Goal: Task Accomplishment & Management: Complete application form

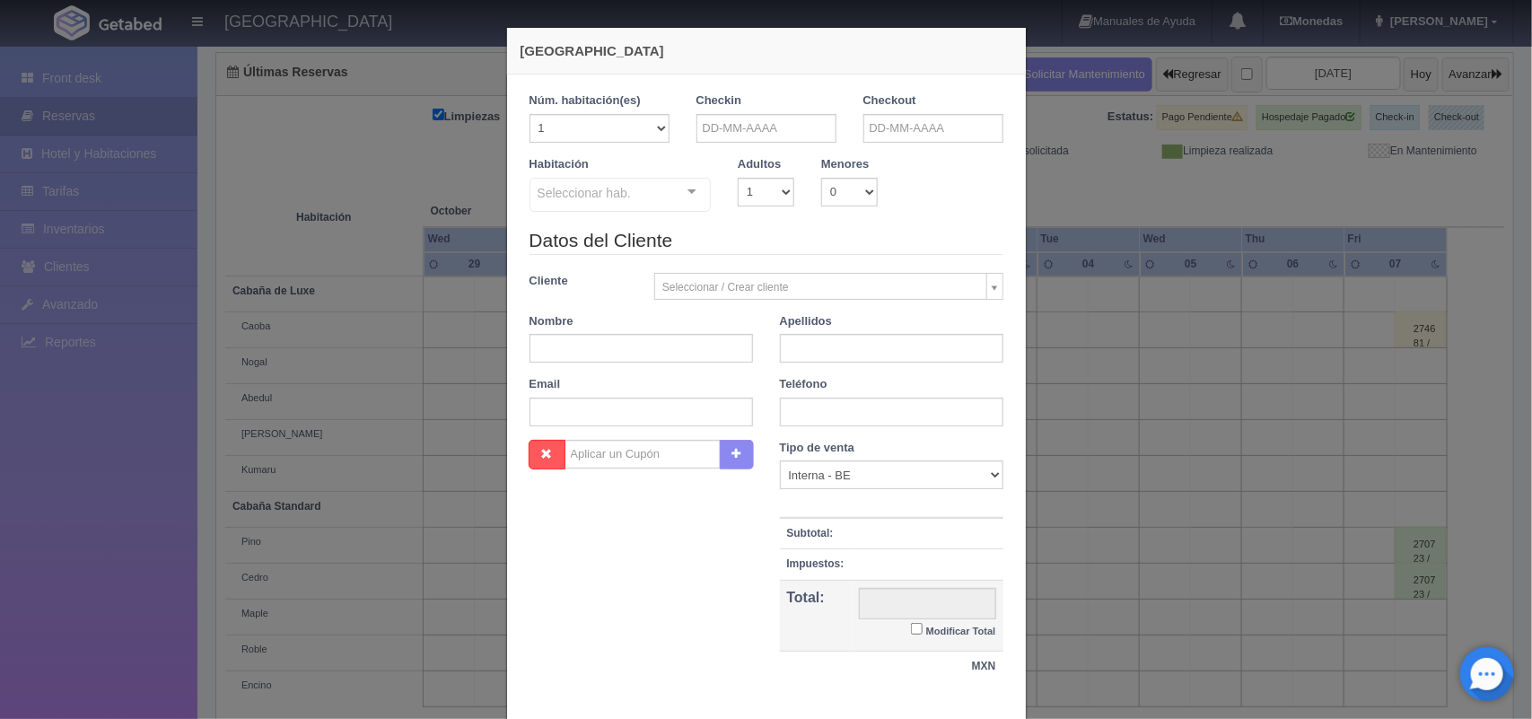
checkbox input "false"
click at [774, 137] on input "text" at bounding box center [766, 128] width 140 height 29
click at [808, 270] on link "16" at bounding box center [804, 268] width 23 height 26
type input "[DATE]"
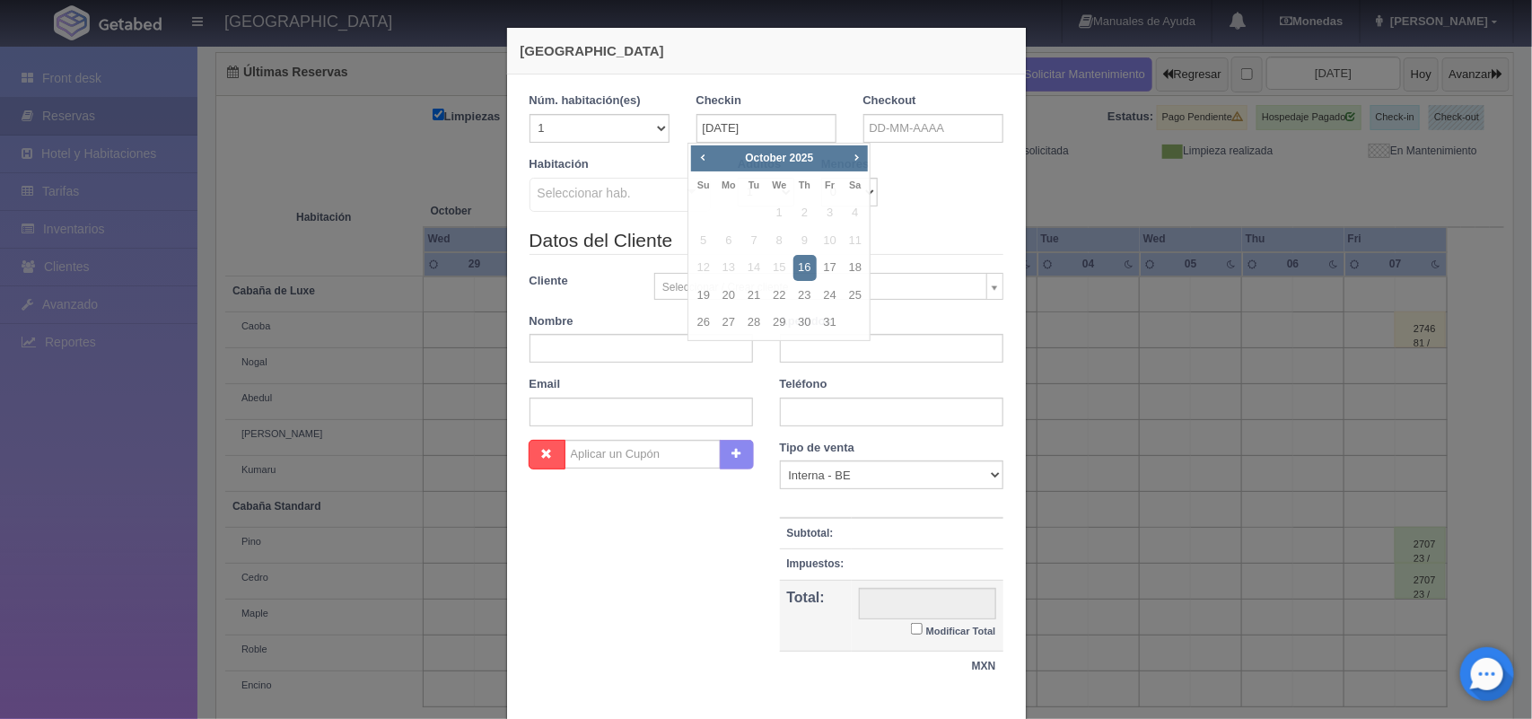
checkbox input "false"
click at [956, 127] on input "text" at bounding box center [933, 128] width 140 height 29
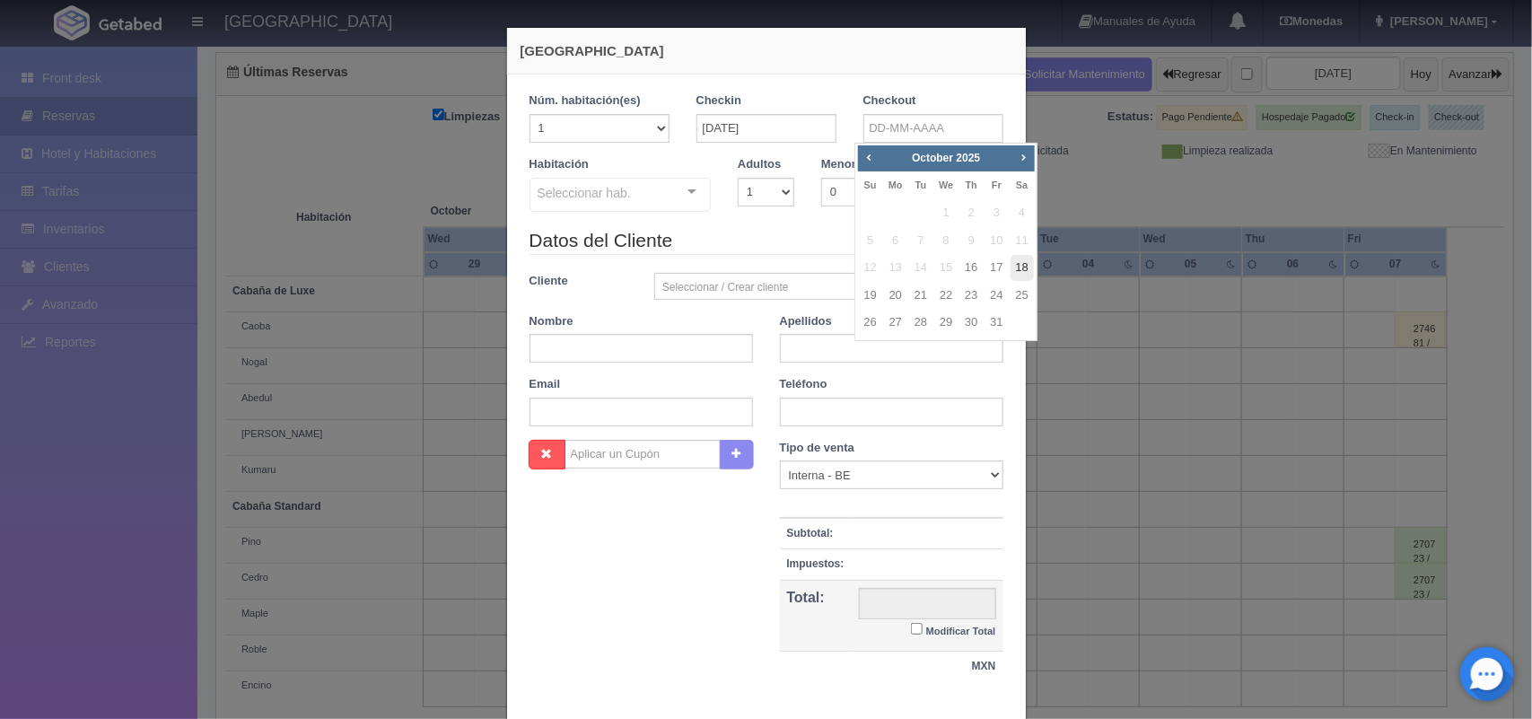
click at [1026, 269] on link "18" at bounding box center [1021, 268] width 23 height 26
type input "[DATE]"
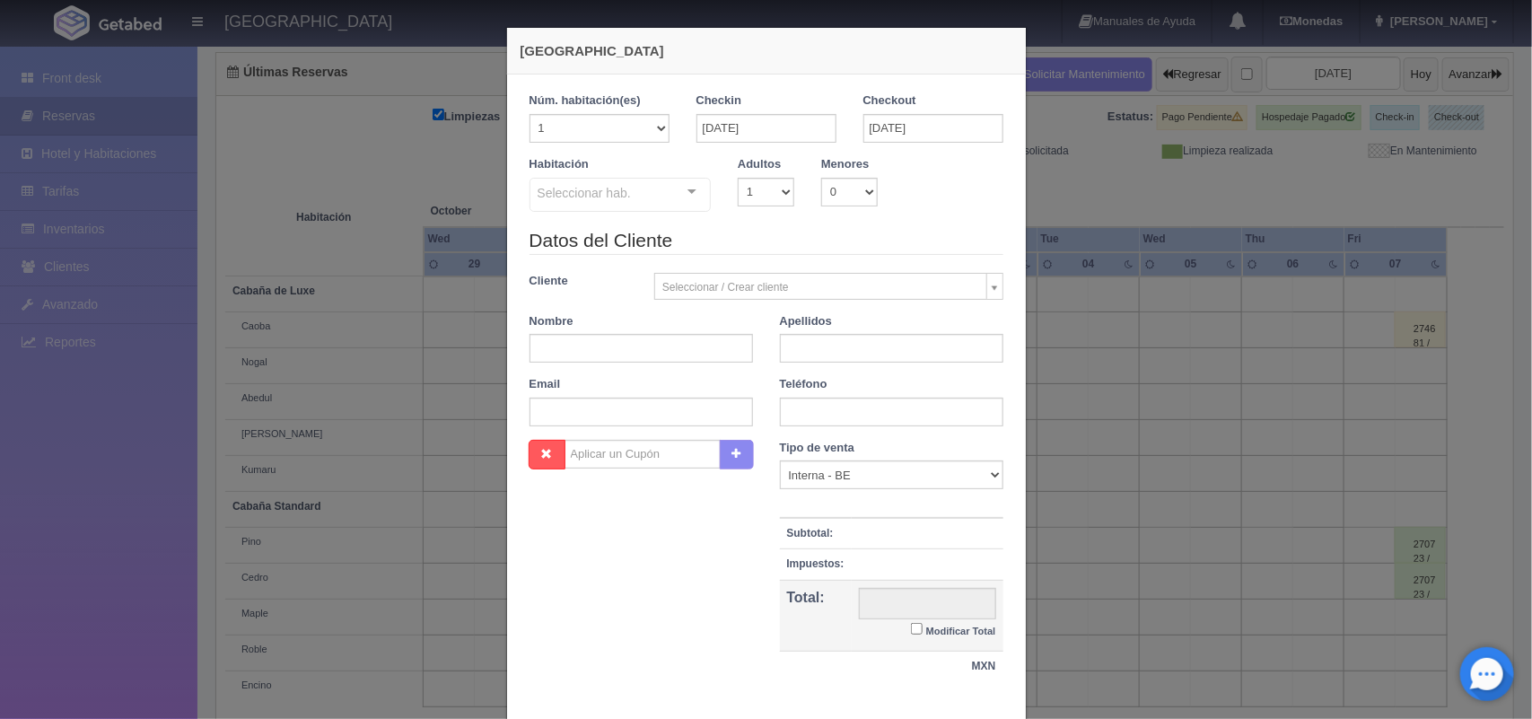
checkbox input "false"
click at [769, 198] on select "1 2 3 4 5 6 7 8 9 10" at bounding box center [766, 192] width 57 height 29
select select "2"
click at [738, 178] on select "1 2 3 4 5 6 7 8 9 10" at bounding box center [766, 192] width 57 height 29
checkbox input "false"
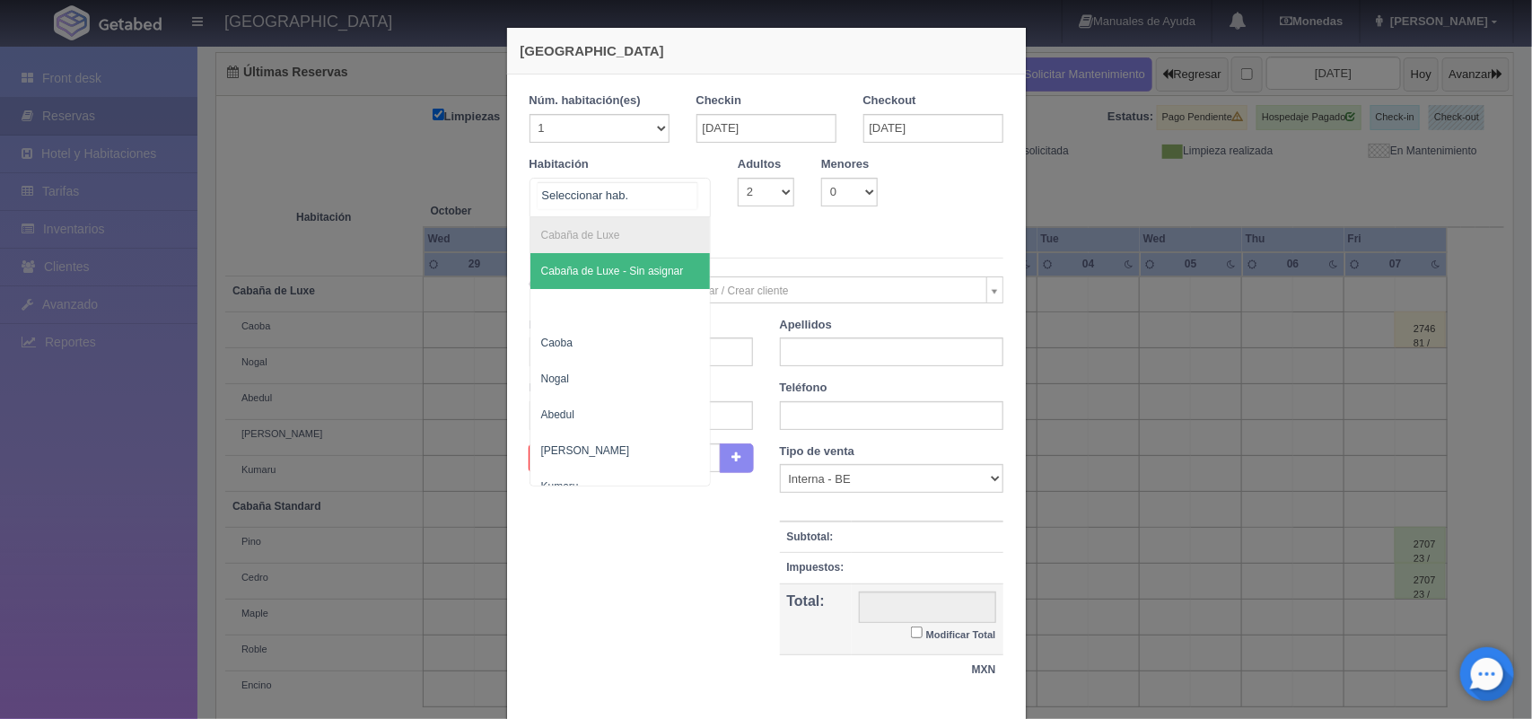
click at [679, 197] on div "Cabaña de Luxe Cabaña de Luxe - Sin asignar Caoba Nogal Abedul Cerezo Kumaru Ca…" at bounding box center [620, 197] width 182 height 39
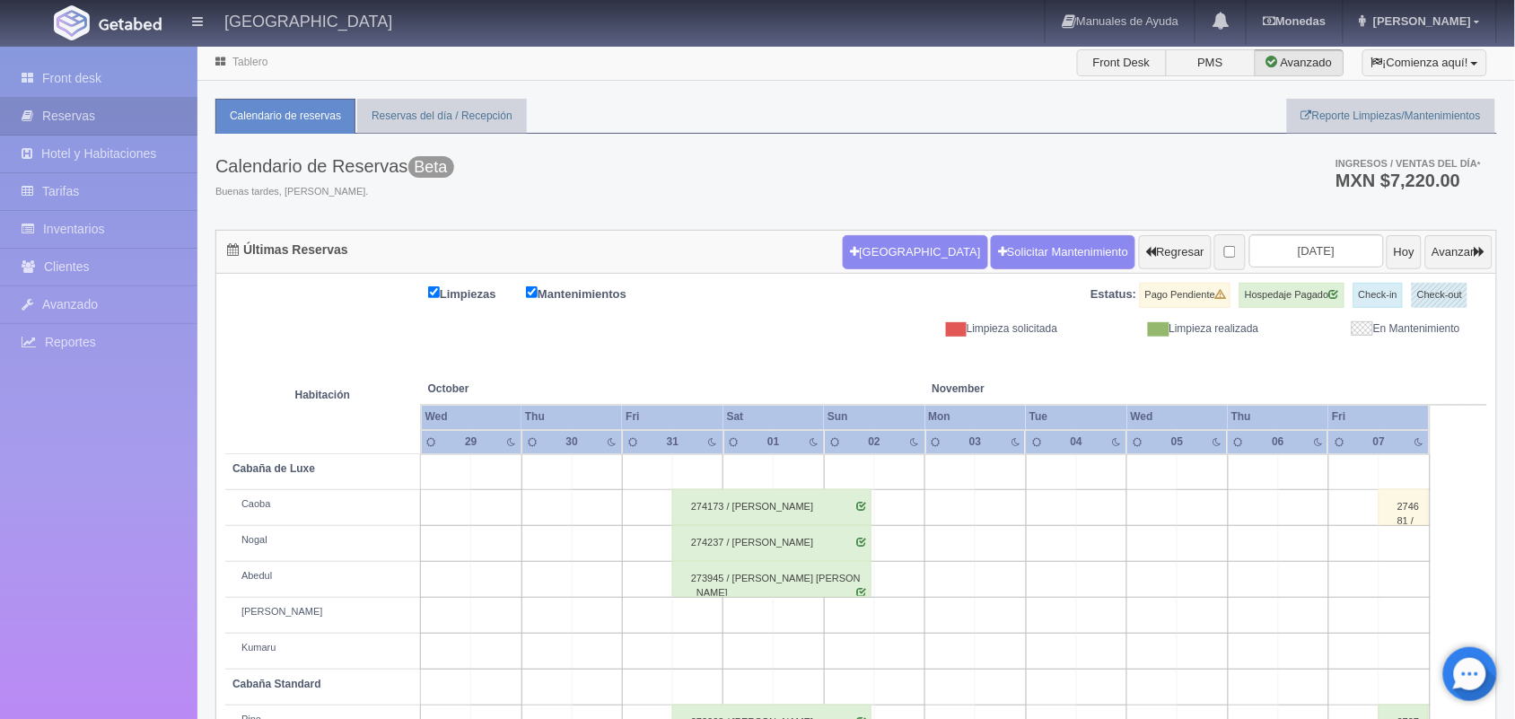
click at [713, 334] on div "Limpiezas Mantenimientos Estatus: Pago Pendiente Hospedaje Pagado Check-in Chec…" at bounding box center [856, 310] width 1262 height 54
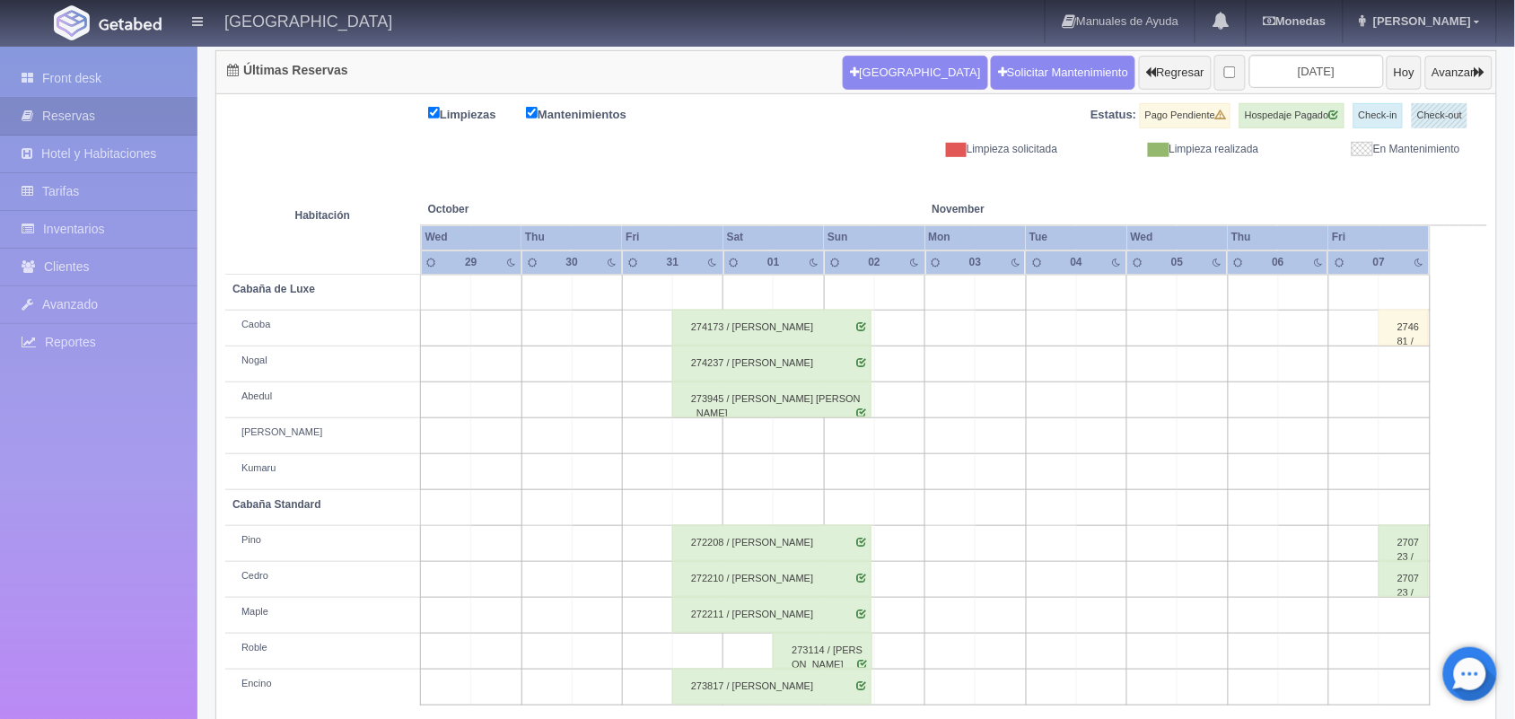
scroll to position [204, 0]
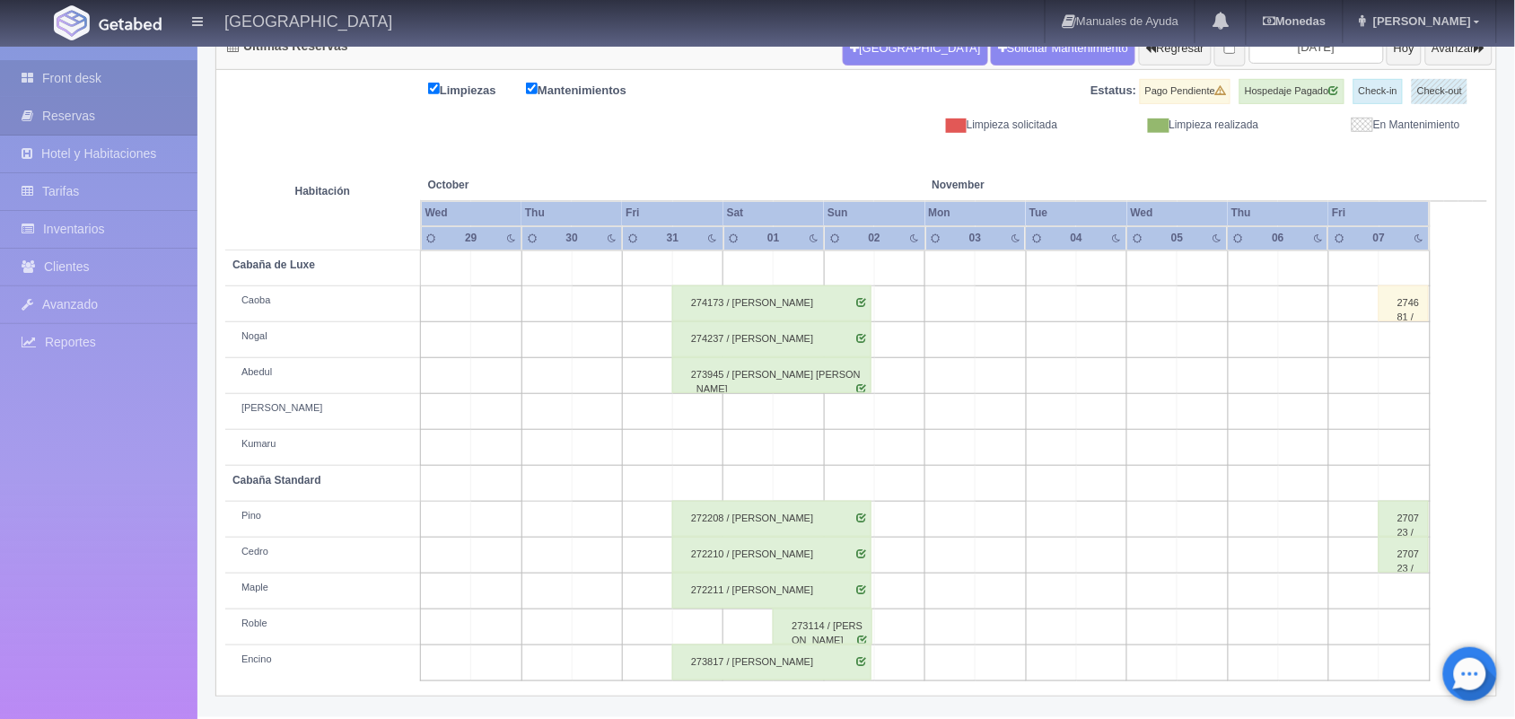
click at [126, 76] on link "Front desk" at bounding box center [98, 78] width 197 height 37
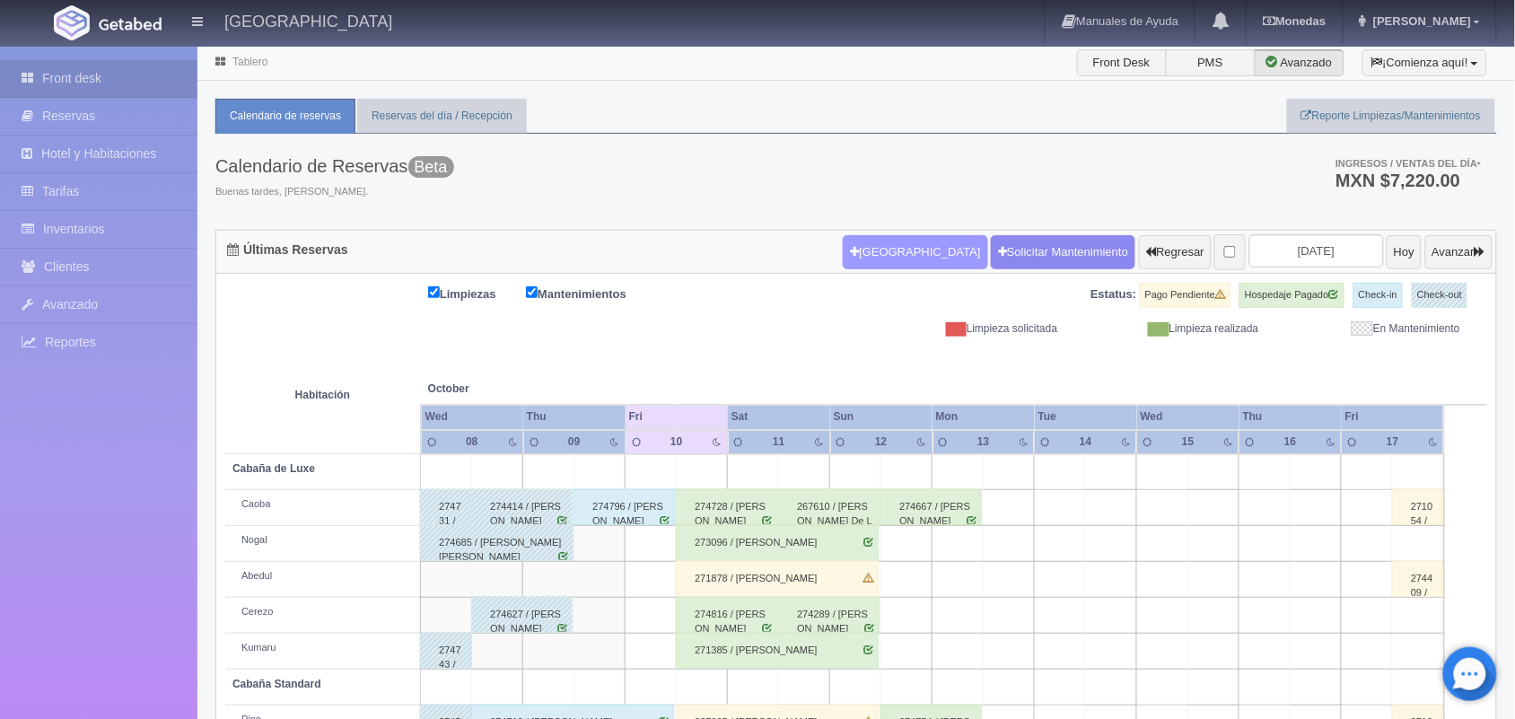
click at [854, 260] on button "[GEOGRAPHIC_DATA]" at bounding box center [915, 252] width 144 height 34
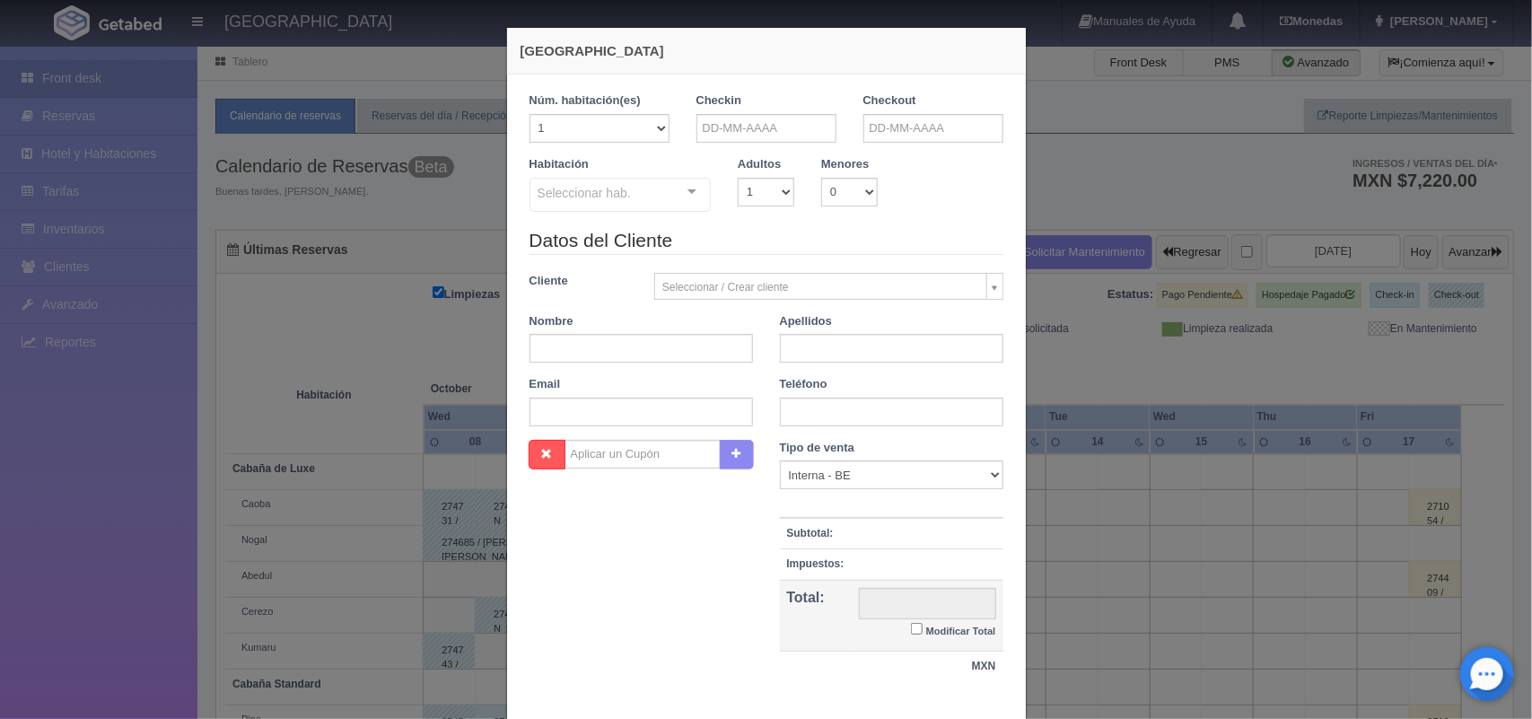
checkbox input "false"
click at [747, 128] on input "text" at bounding box center [766, 128] width 140 height 29
click at [801, 274] on link "16" at bounding box center [804, 268] width 23 height 26
type input "[DATE]"
checkbox input "false"
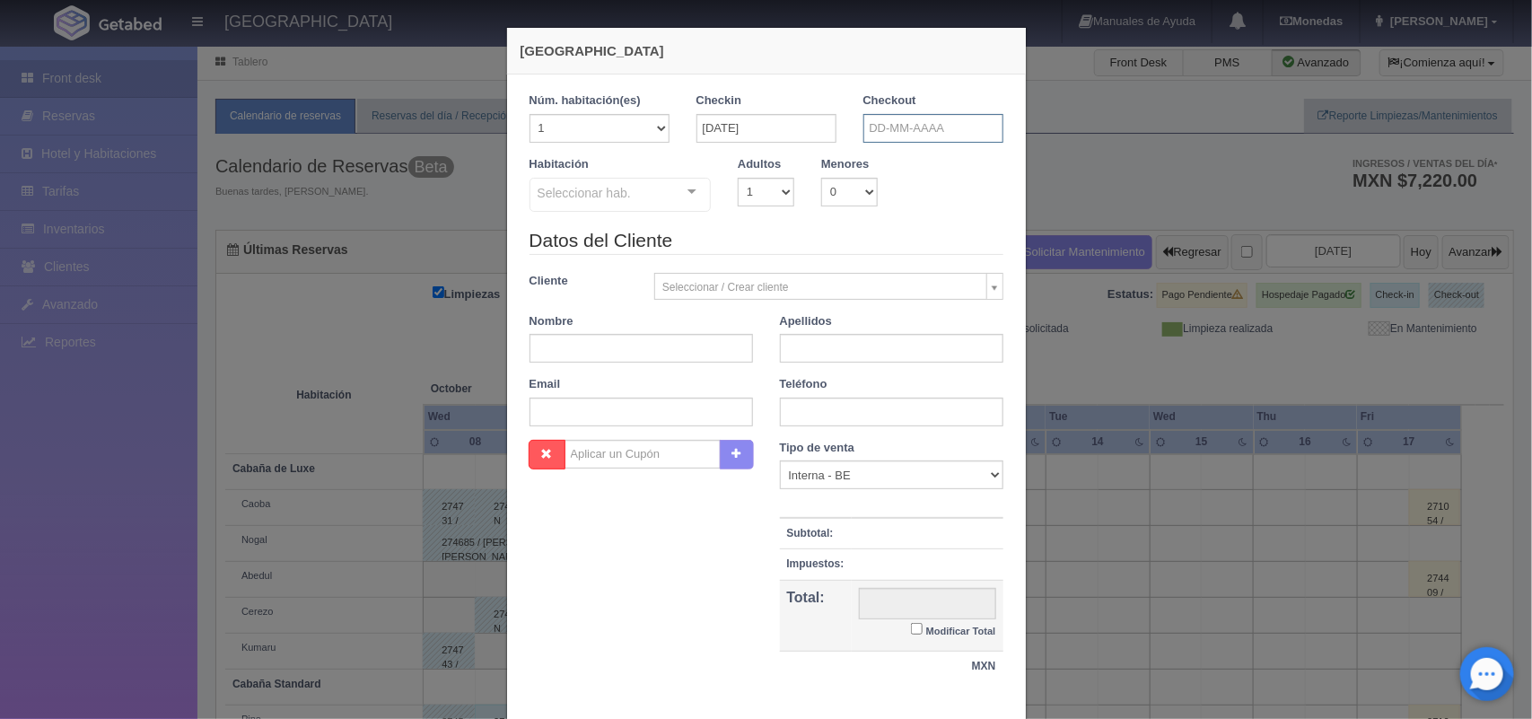
click at [904, 123] on input "text" at bounding box center [933, 128] width 140 height 29
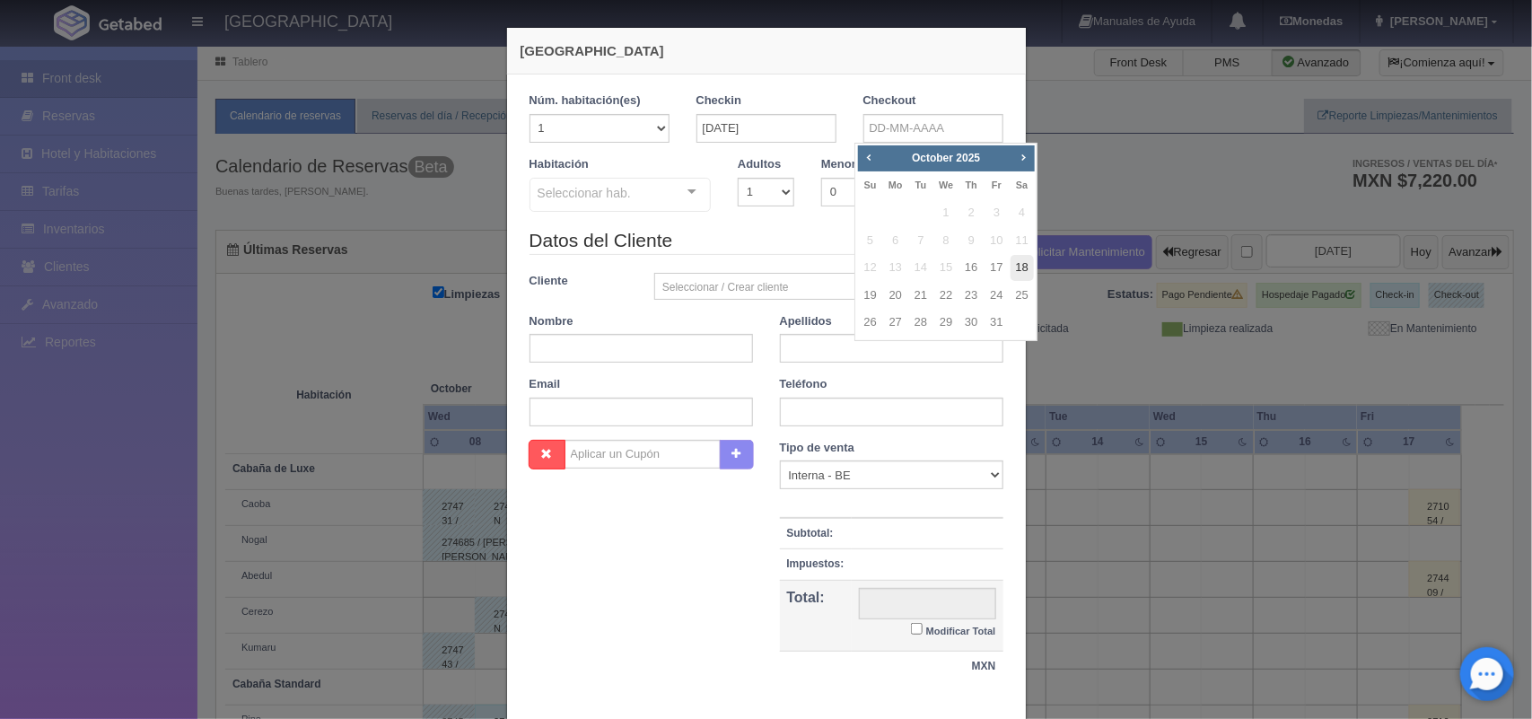
click at [1020, 270] on link "18" at bounding box center [1021, 268] width 23 height 26
type input "[DATE]"
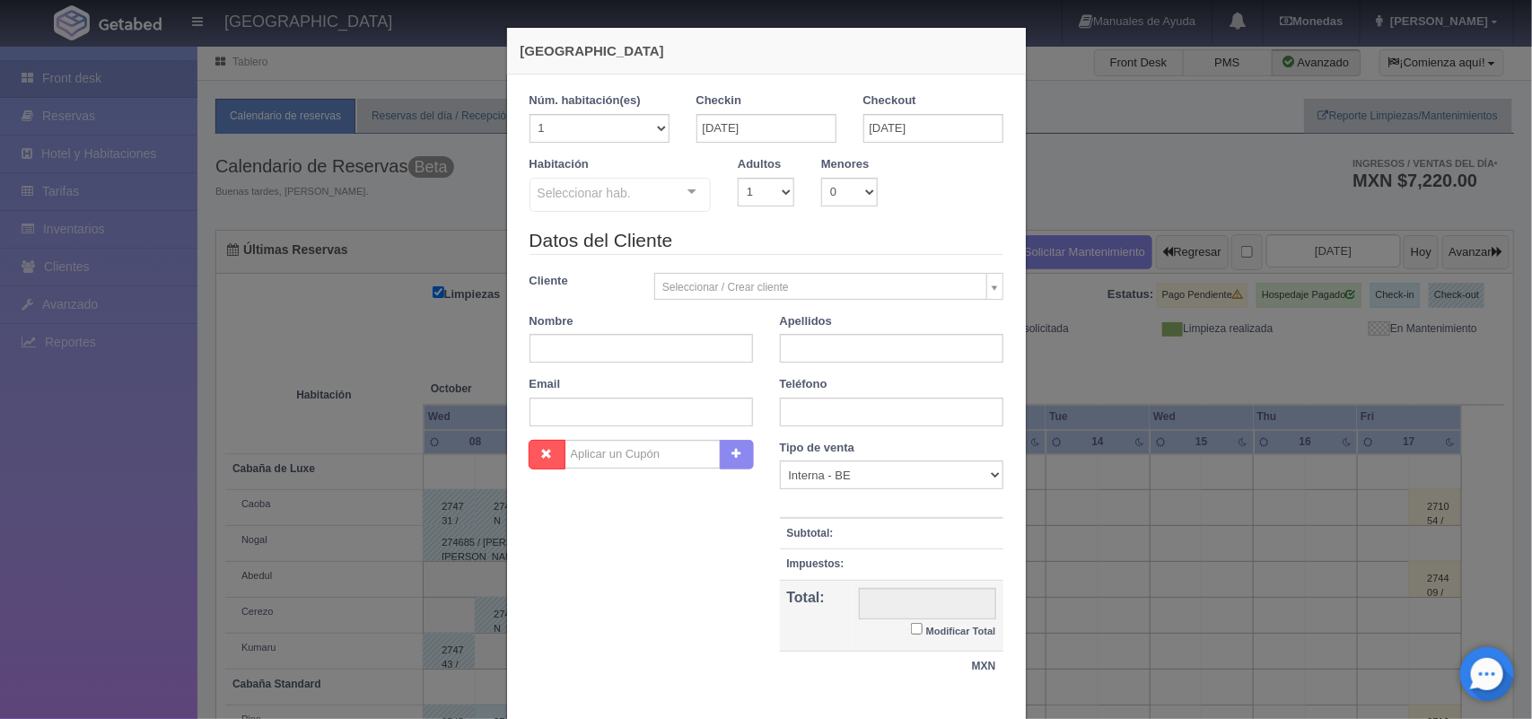
checkbox input "false"
click at [765, 189] on select "1 2 3 4 5 6 7 8 9 10" at bounding box center [766, 192] width 57 height 29
select select "2"
click at [738, 178] on select "1 2 3 4 5 6 7 8 9 10" at bounding box center [766, 192] width 57 height 29
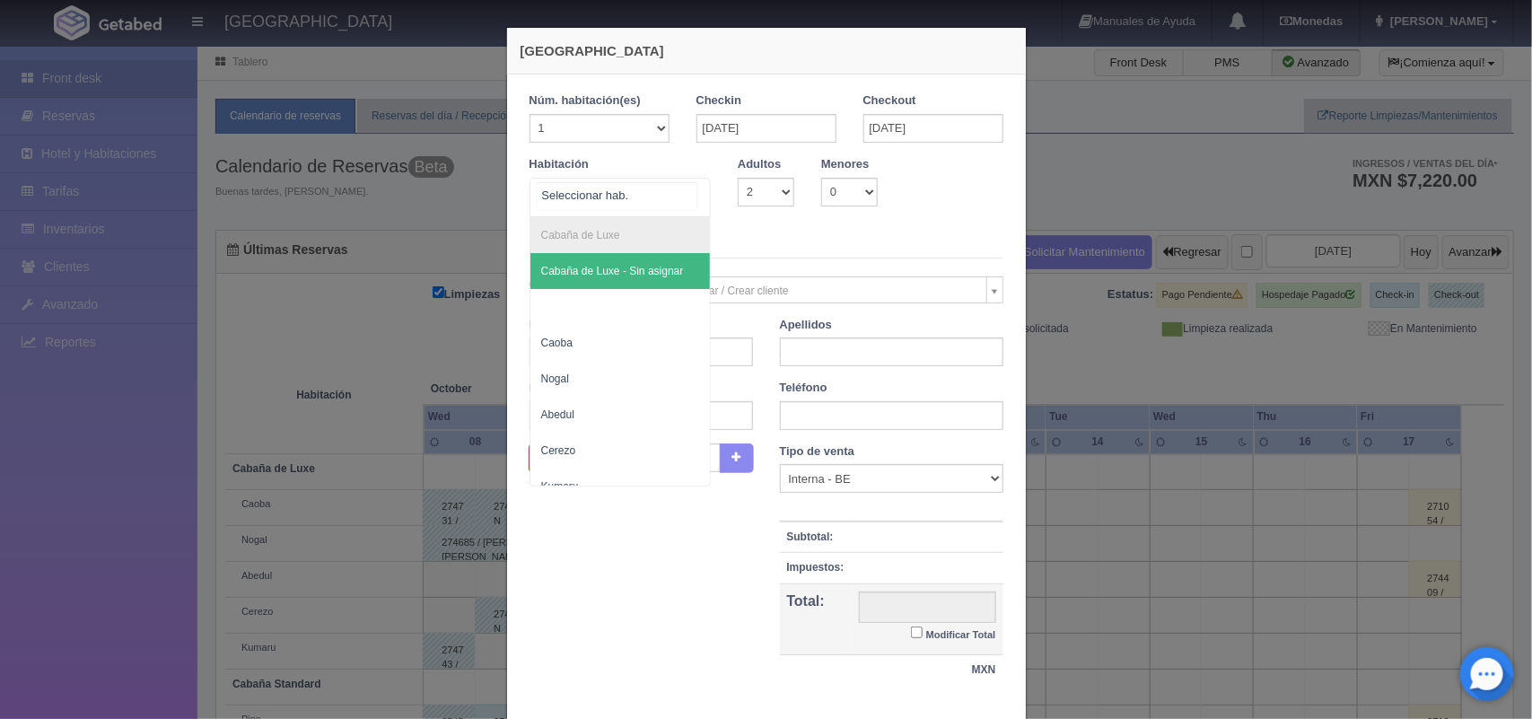
click at [669, 189] on div "Cabaña de Luxe Cabaña de Luxe - Sin asignar Caoba Nogal Abedul Cerezo Kumaru Ca…" at bounding box center [620, 197] width 182 height 39
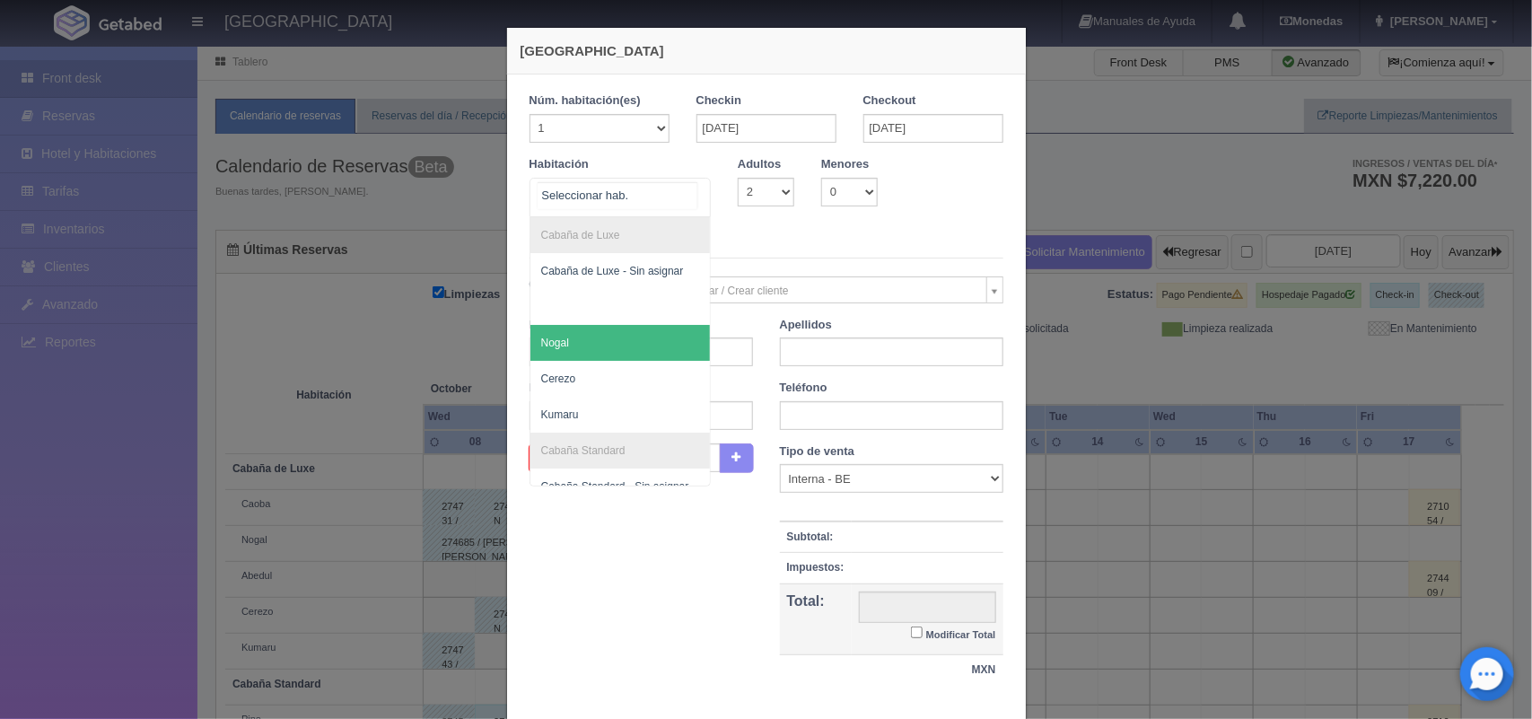
click at [658, 344] on span "Nogal" at bounding box center [620, 343] width 180 height 36
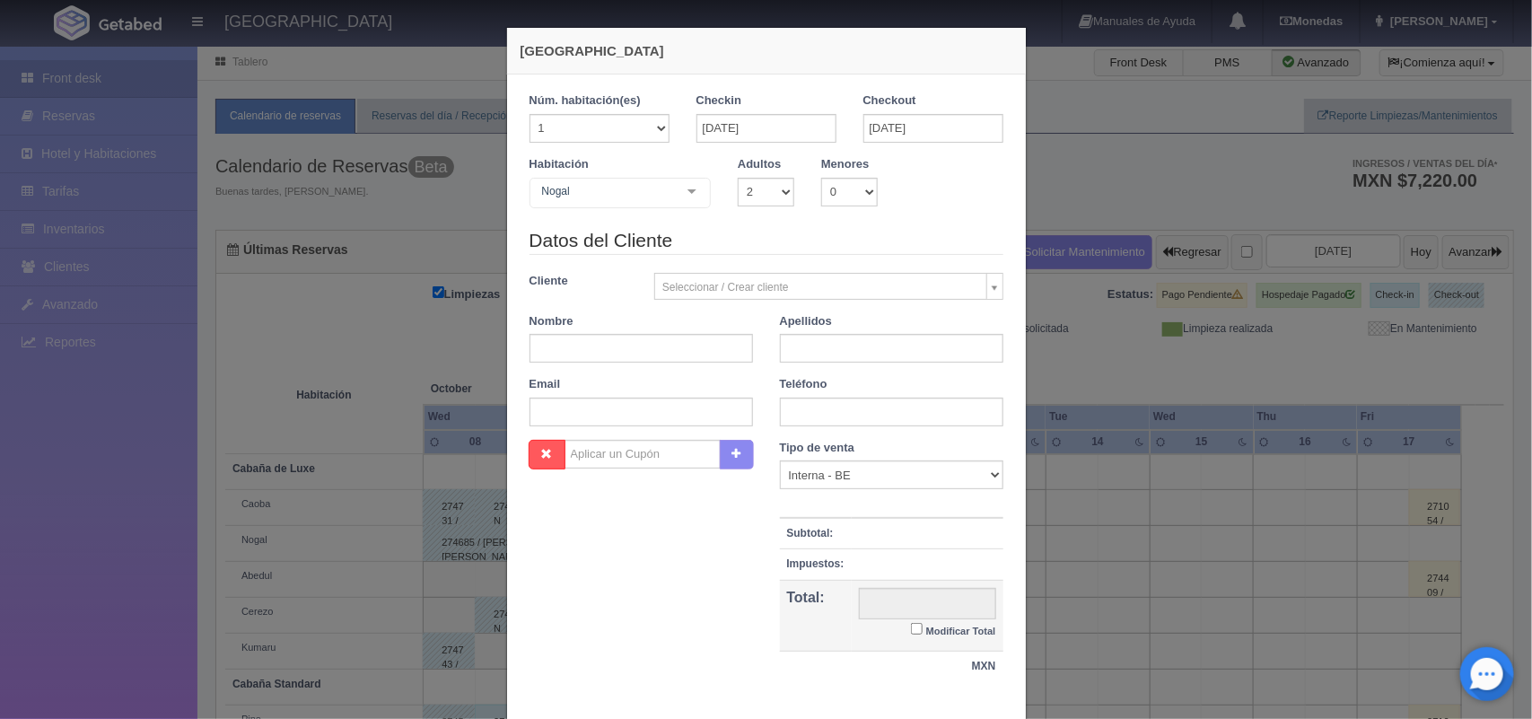
checkbox input "false"
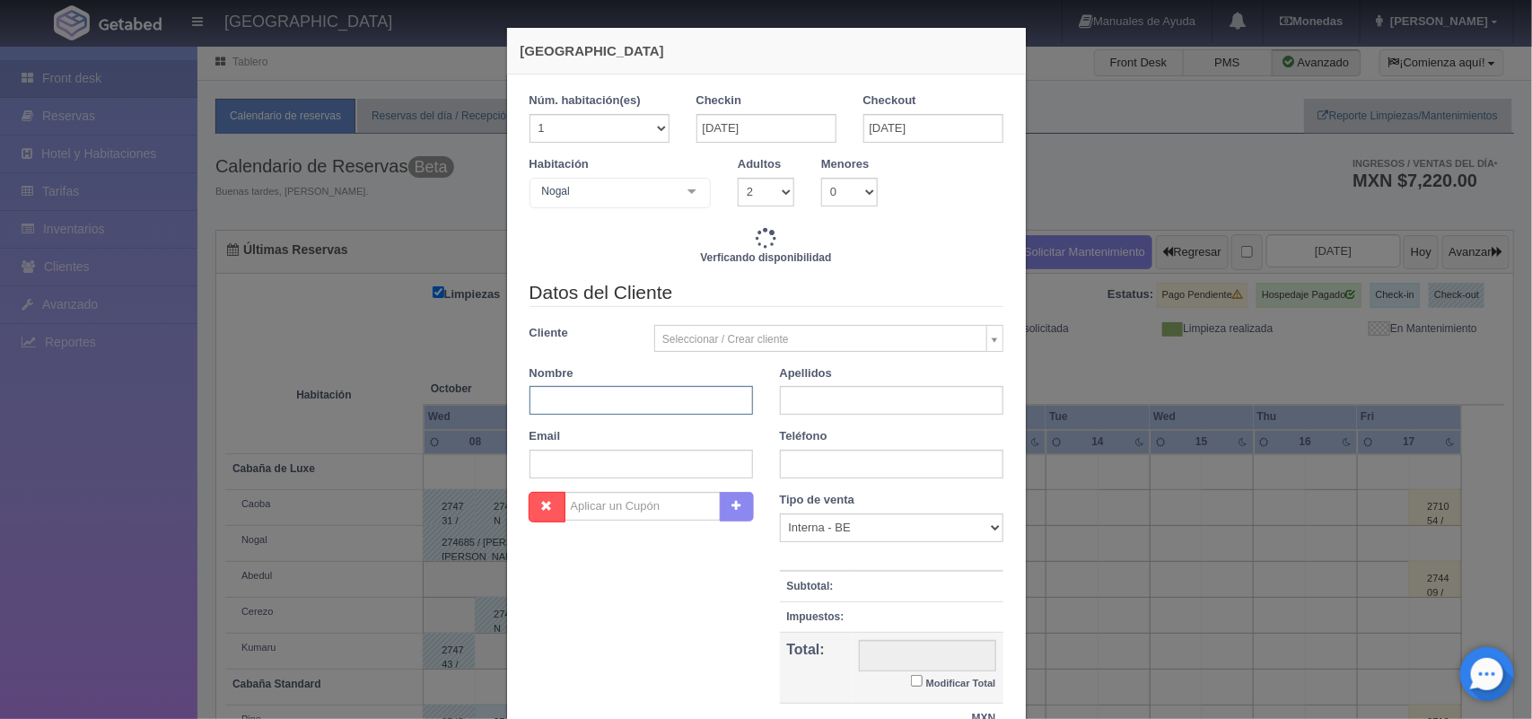
click at [610, 409] on input "text" at bounding box center [640, 400] width 223 height 29
type input "Ive"
type input "3300.00"
checkbox input "false"
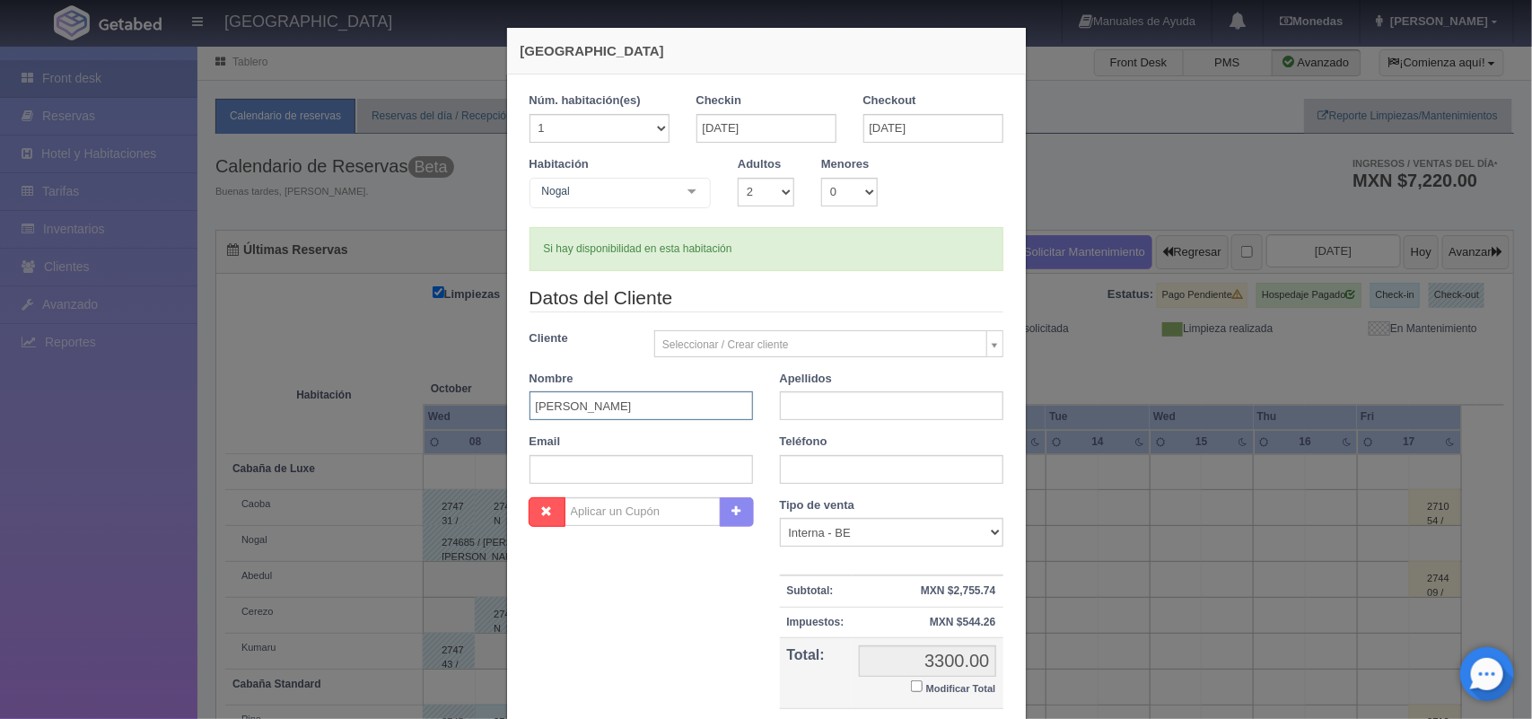
type input "[PERSON_NAME]"
click at [817, 402] on input "text" at bounding box center [891, 405] width 223 height 29
type input "Ayala López"
click at [870, 476] on input "text" at bounding box center [891, 469] width 223 height 29
type input "7221053931"
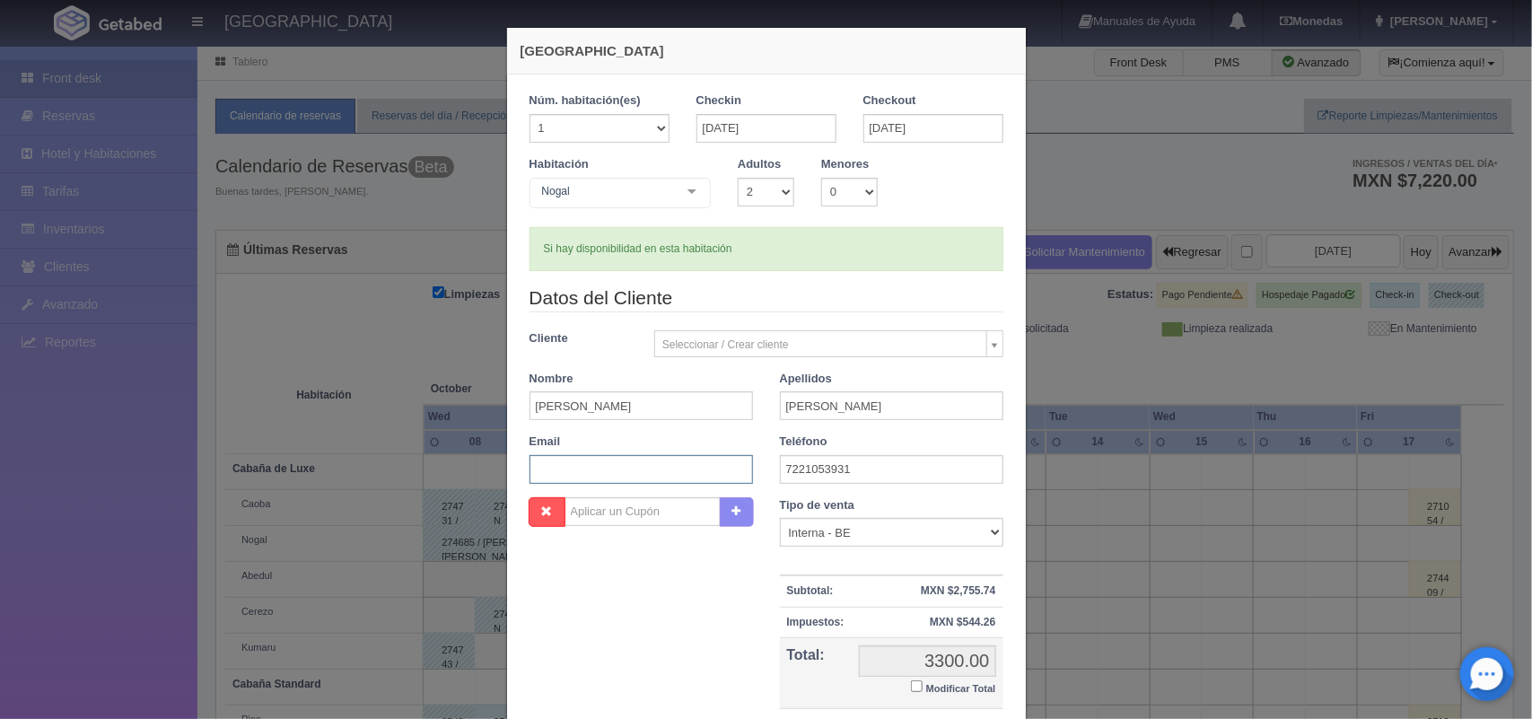
click at [586, 476] on input "text" at bounding box center [640, 469] width 223 height 29
paste input "ivette.sinahii@gmail.com"
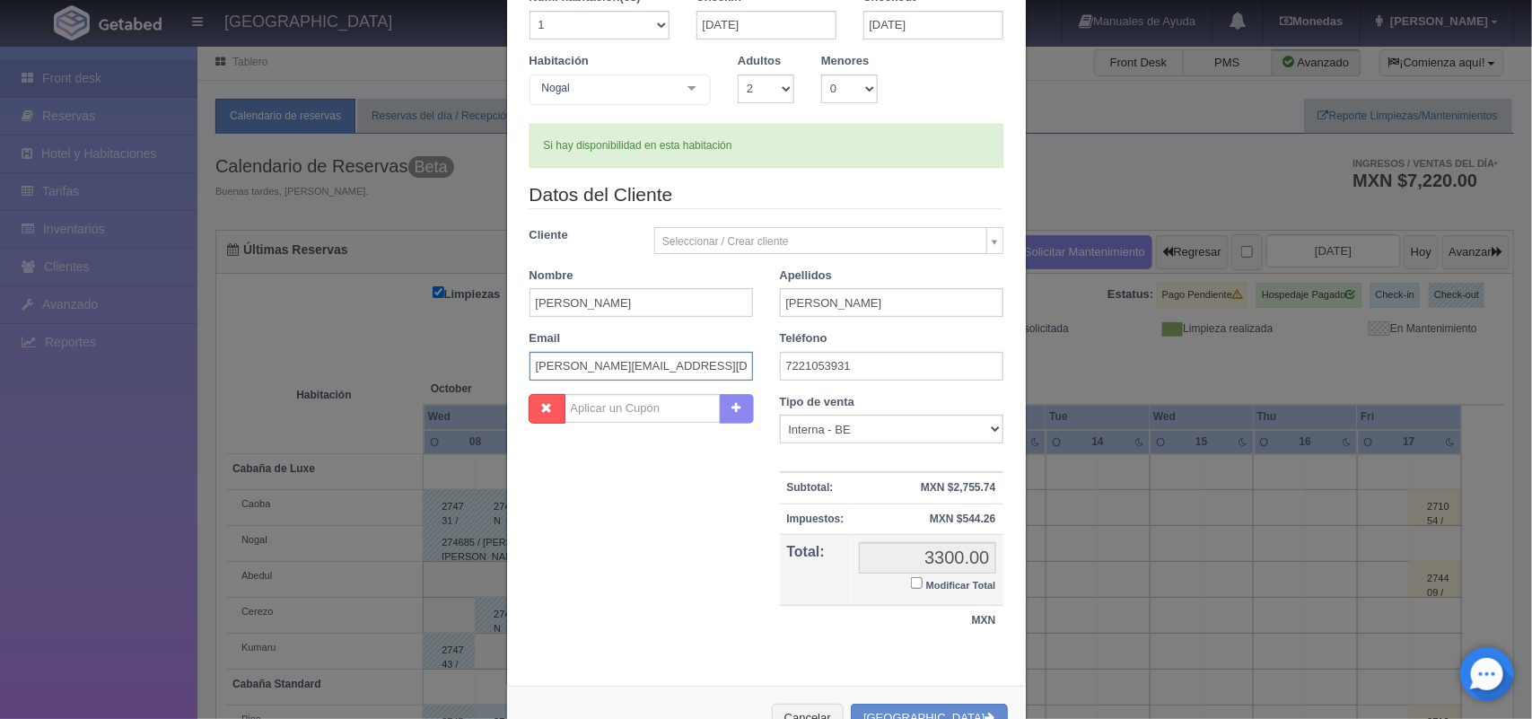
scroll to position [164, 0]
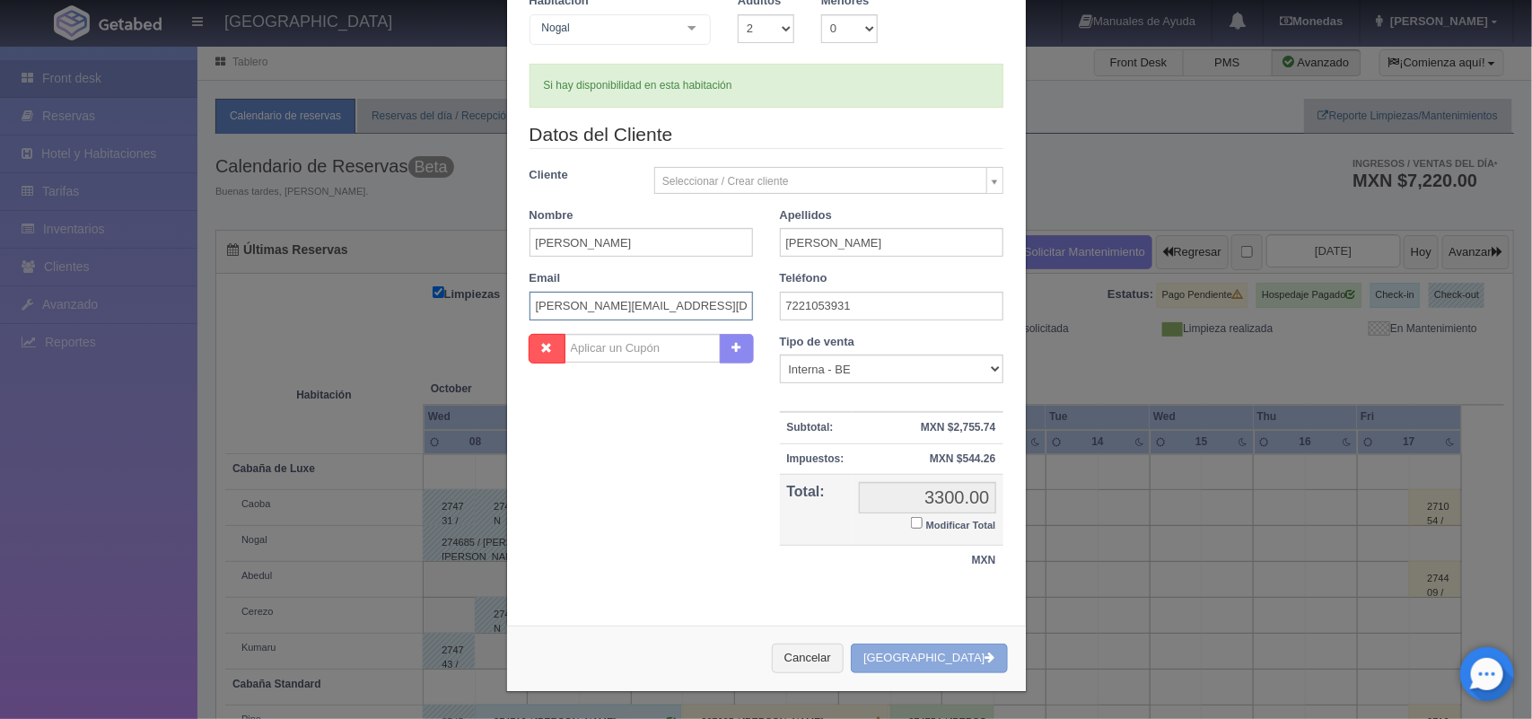
type input "ivette.sinahii@gmail.com"
click at [904, 662] on button "[GEOGRAPHIC_DATA]" at bounding box center [929, 658] width 156 height 30
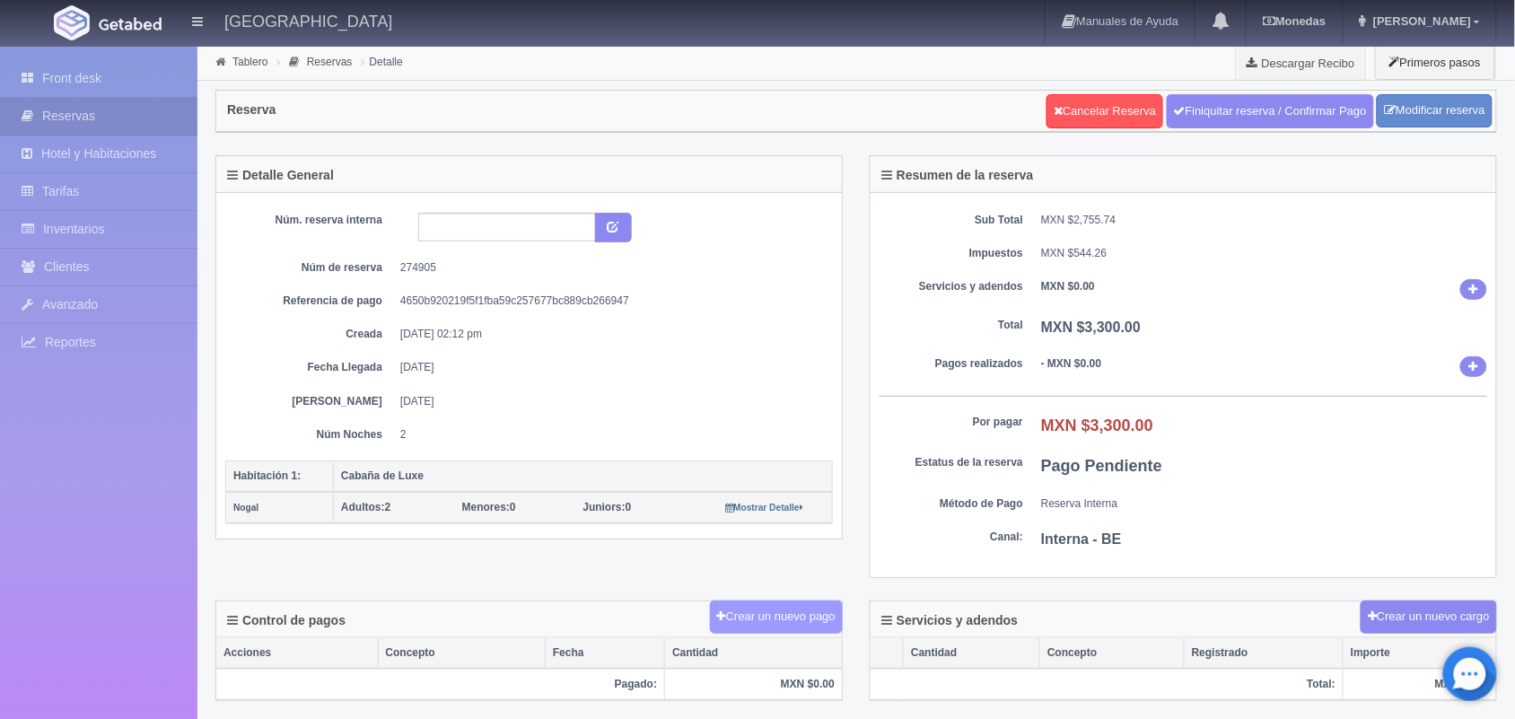
click at [759, 629] on button "Crear un nuevo pago" at bounding box center [776, 616] width 133 height 33
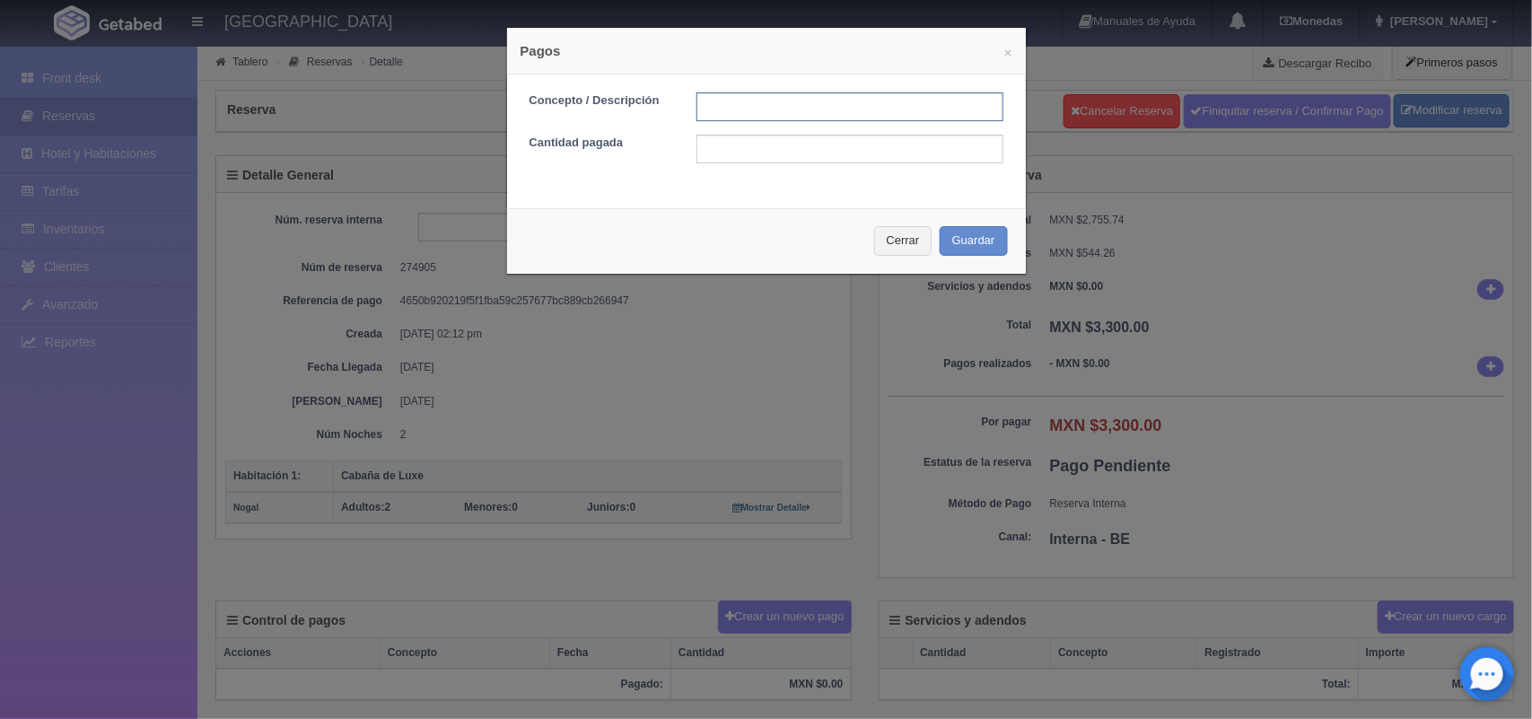
click at [770, 106] on input "text" at bounding box center [849, 106] width 307 height 29
type input "Pago transferencia [DATE]"
click at [825, 154] on input "text" at bounding box center [849, 149] width 307 height 29
type input "1650.00"
click at [953, 239] on button "Guardar" at bounding box center [973, 241] width 68 height 30
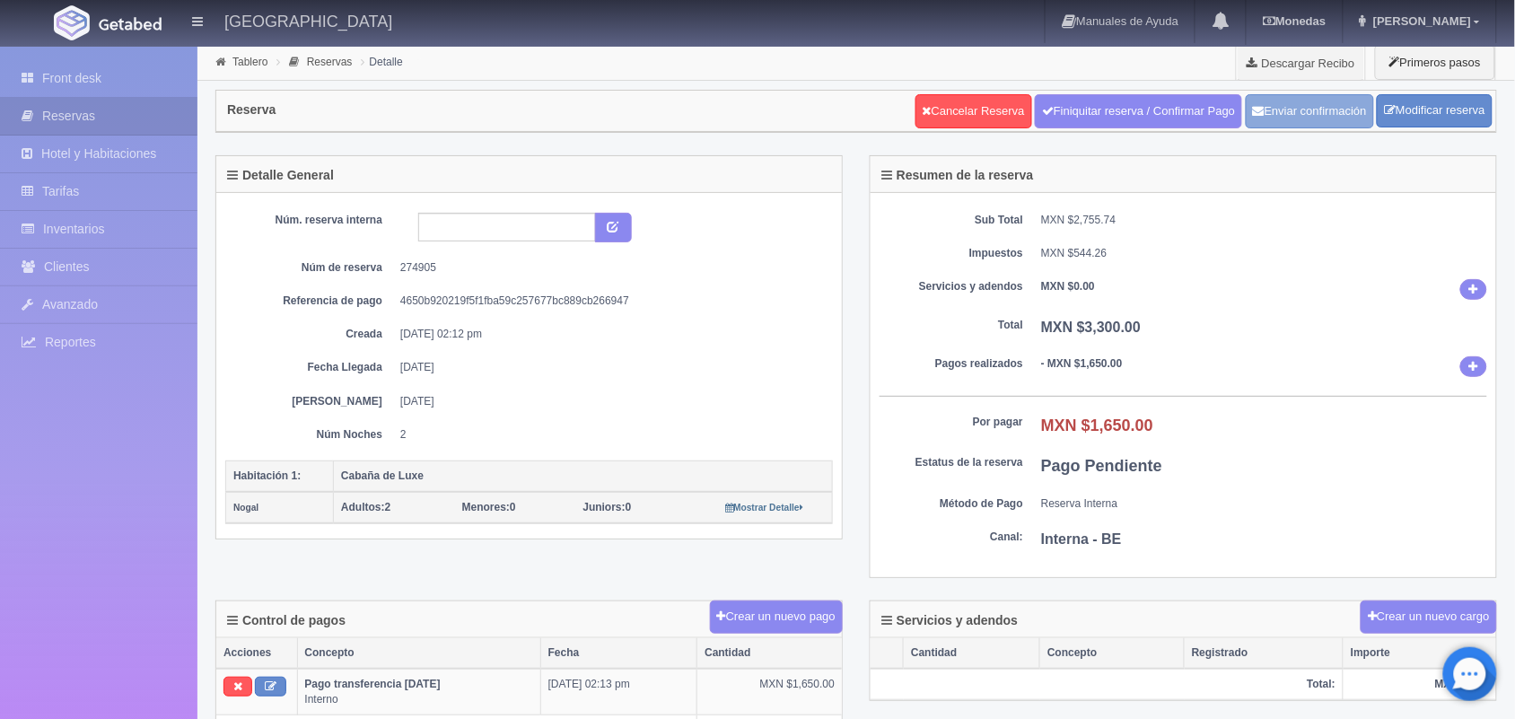
click at [1314, 118] on button "Enviar confirmación" at bounding box center [1309, 111] width 128 height 34
click at [251, 57] on link "Tablero" at bounding box center [249, 62] width 35 height 13
